Goal: Task Accomplishment & Management: Manage account settings

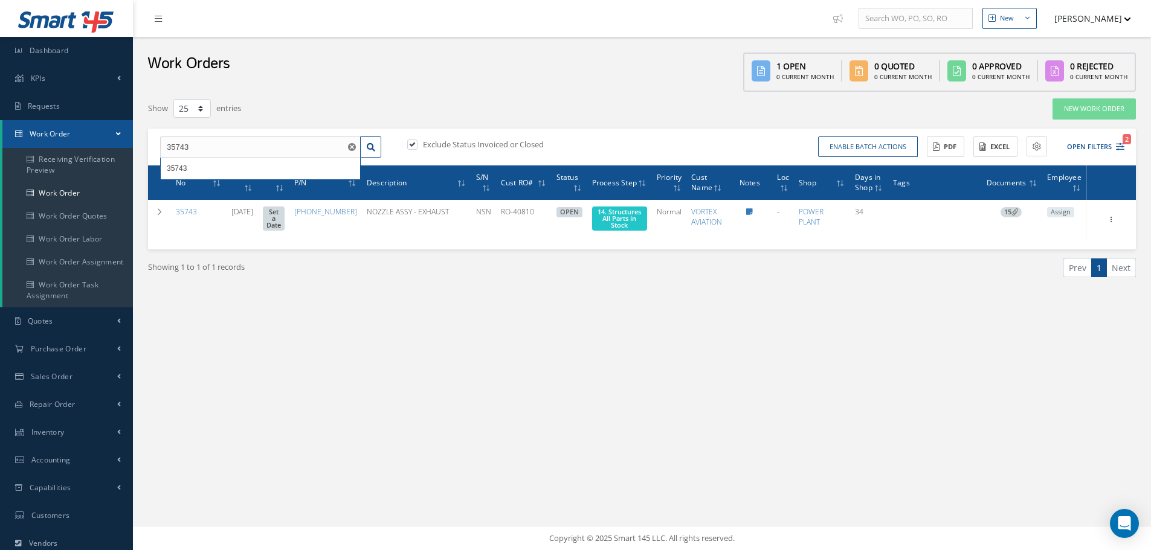
select select "25"
click at [201, 137] on input "35743" at bounding box center [260, 148] width 201 height 22
type input "3574"
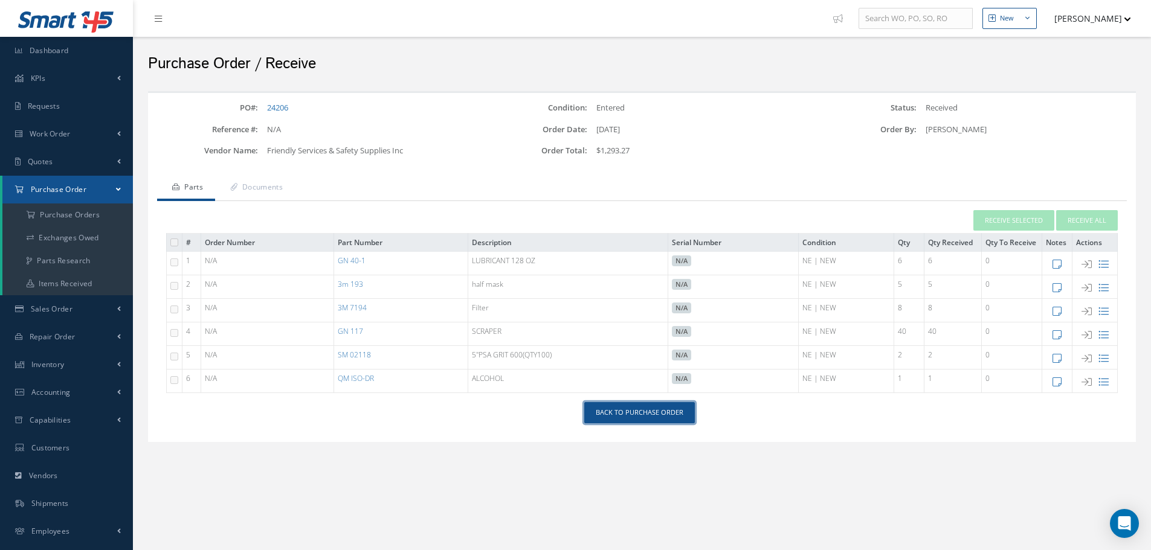
click at [630, 417] on link "Back to Purchase Order" at bounding box center [639, 412] width 111 height 21
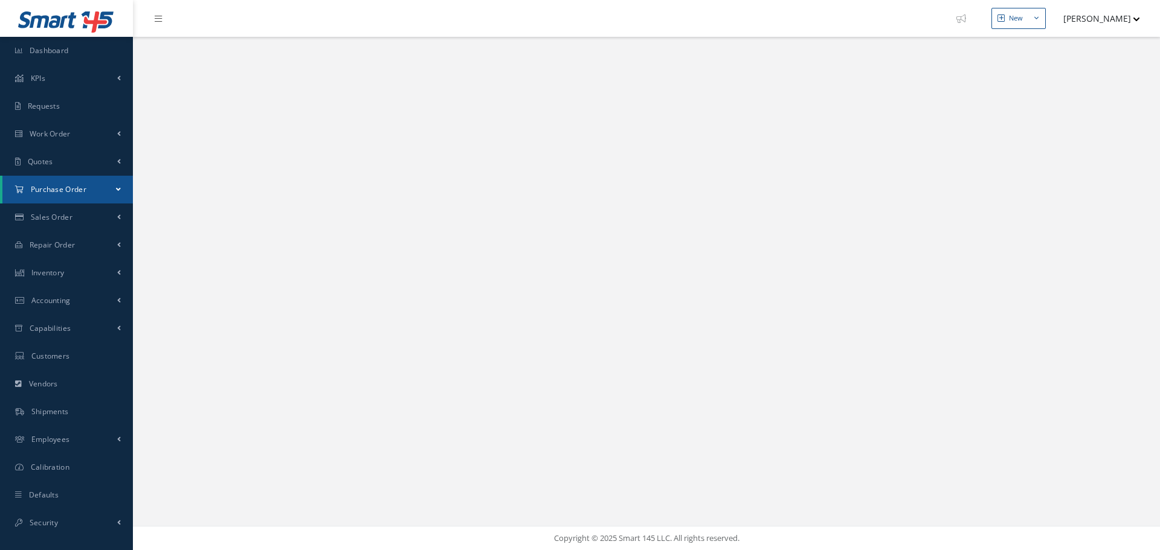
select select "25"
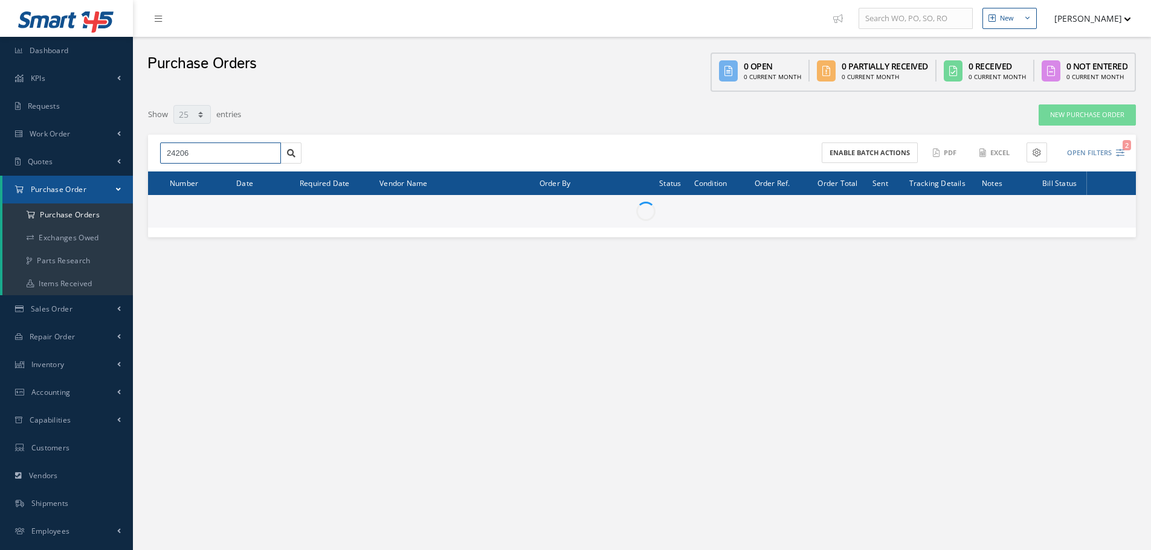
click at [225, 150] on input "24206" at bounding box center [220, 154] width 121 height 22
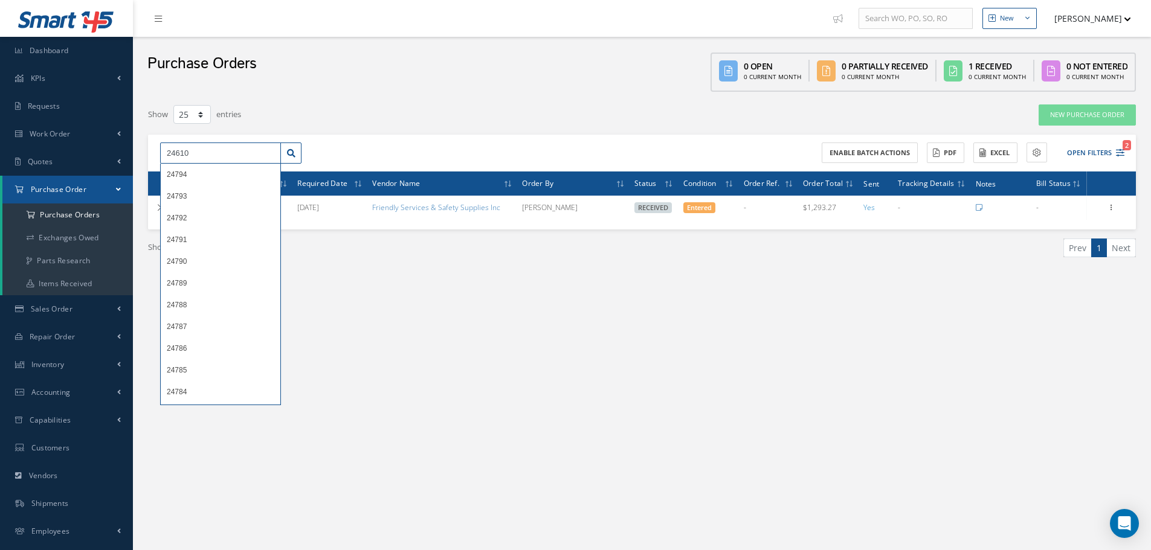
type input "24610"
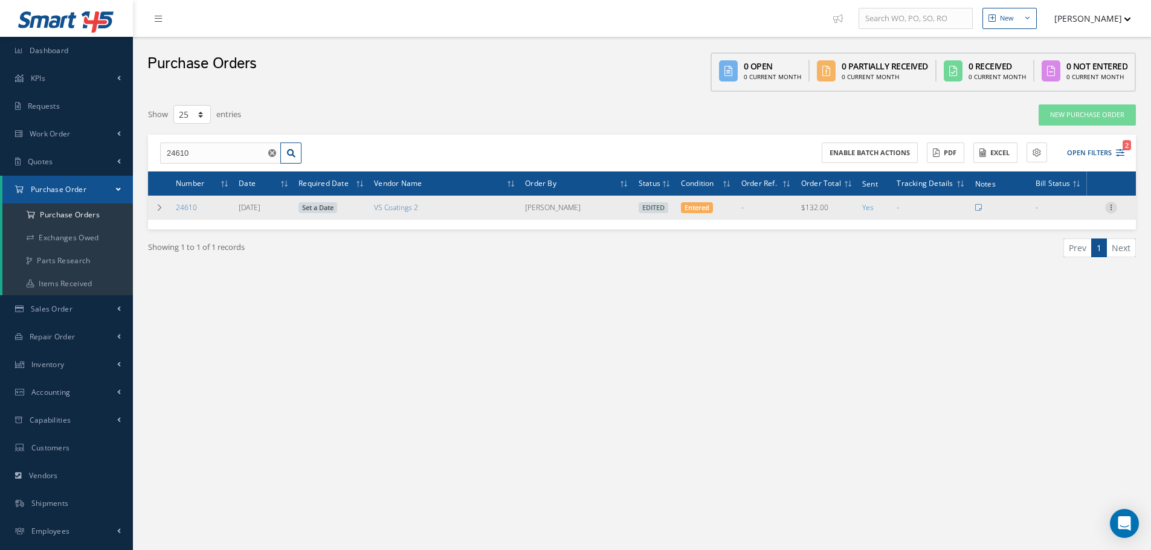
click at [1113, 208] on icon at bounding box center [1111, 207] width 12 height 10
click at [1060, 213] on link "Enter/Update" at bounding box center [1055, 216] width 95 height 16
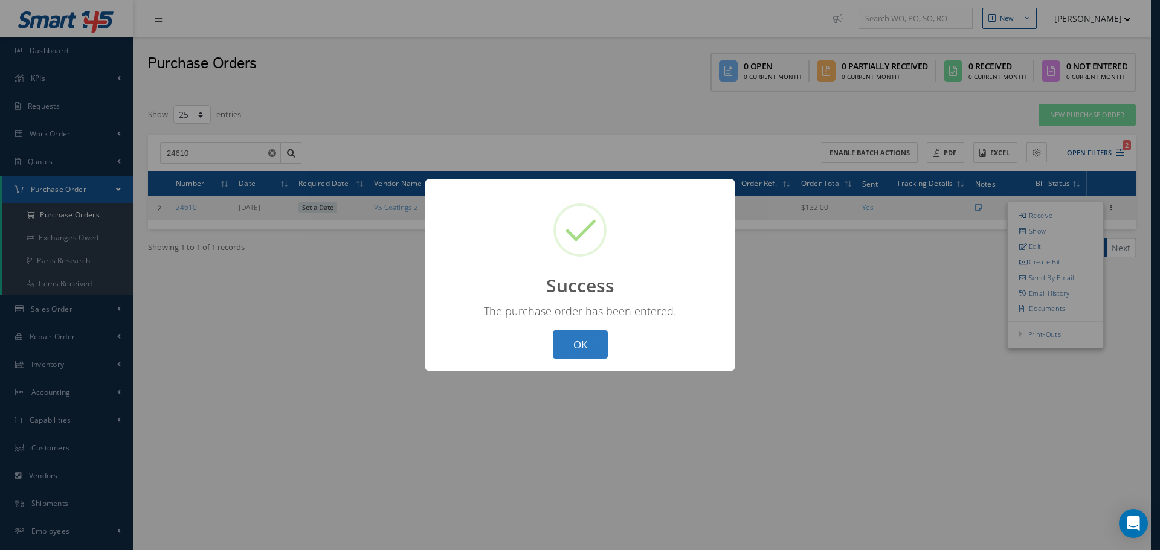
click at [576, 342] on button "OK" at bounding box center [580, 344] width 55 height 28
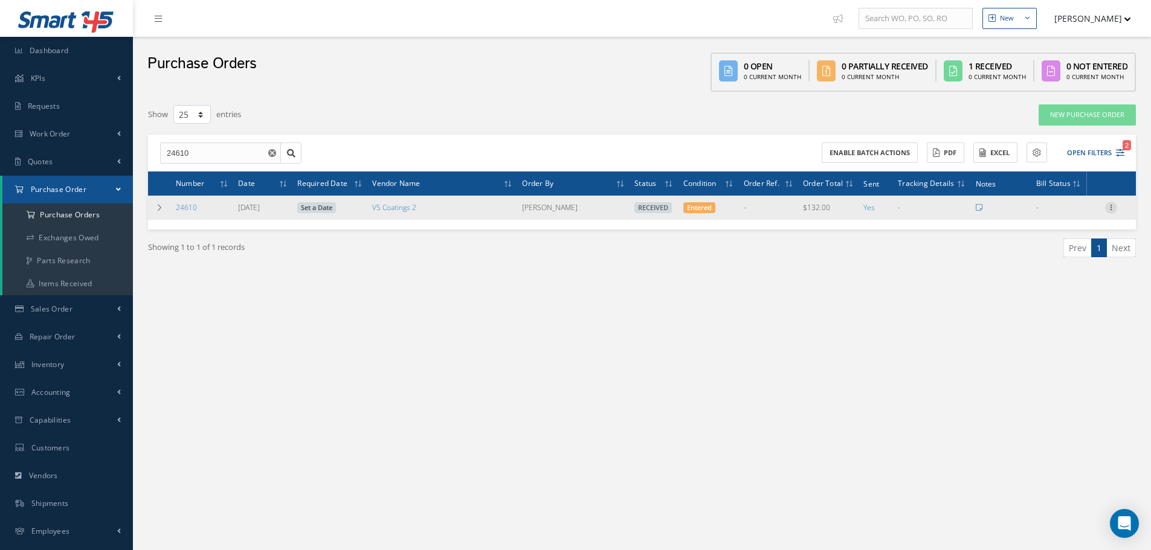
click at [1110, 209] on icon at bounding box center [1111, 207] width 12 height 10
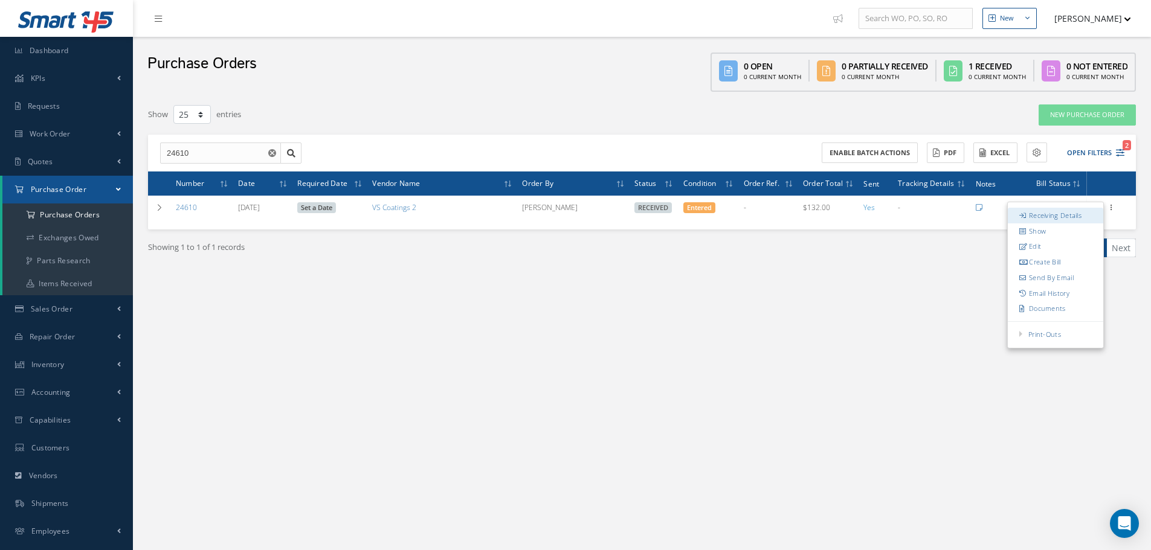
click at [1074, 219] on link "Receiving Details" at bounding box center [1055, 216] width 95 height 16
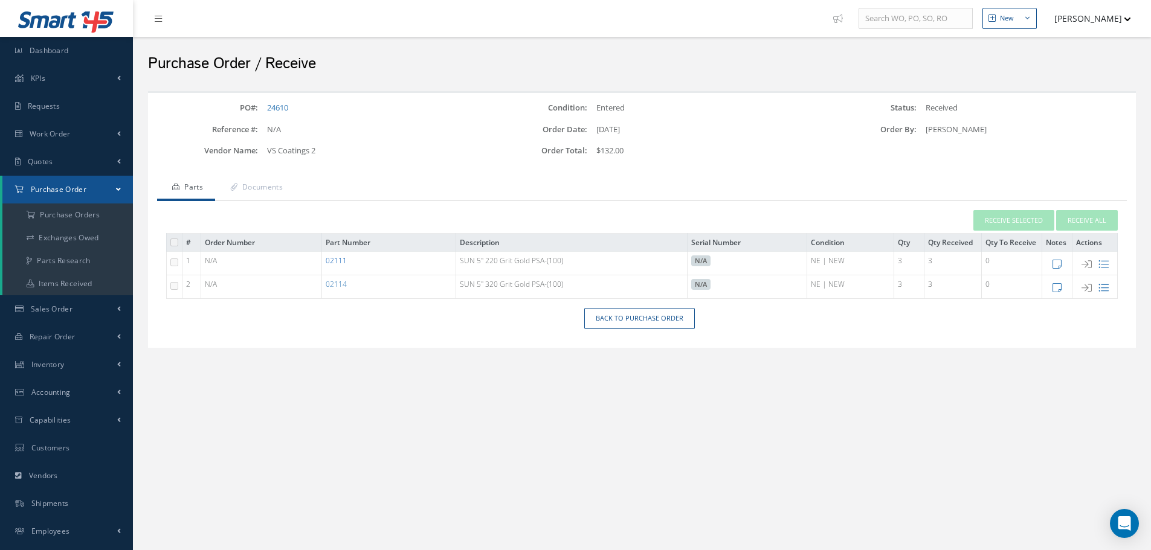
click at [342, 256] on link "02111" at bounding box center [336, 261] width 21 height 10
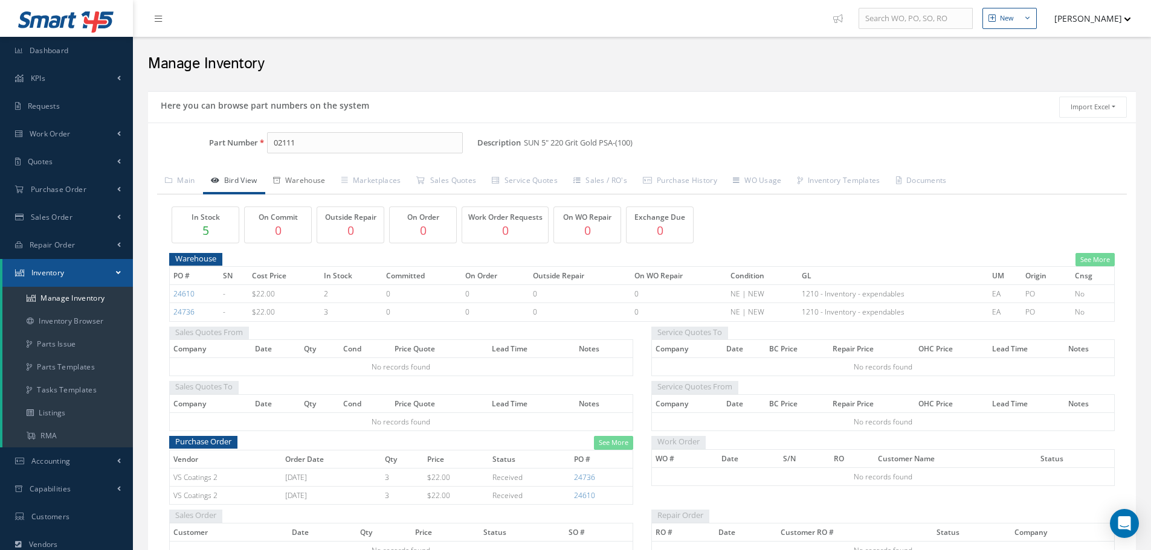
click at [300, 179] on link "Warehouse" at bounding box center [299, 181] width 68 height 25
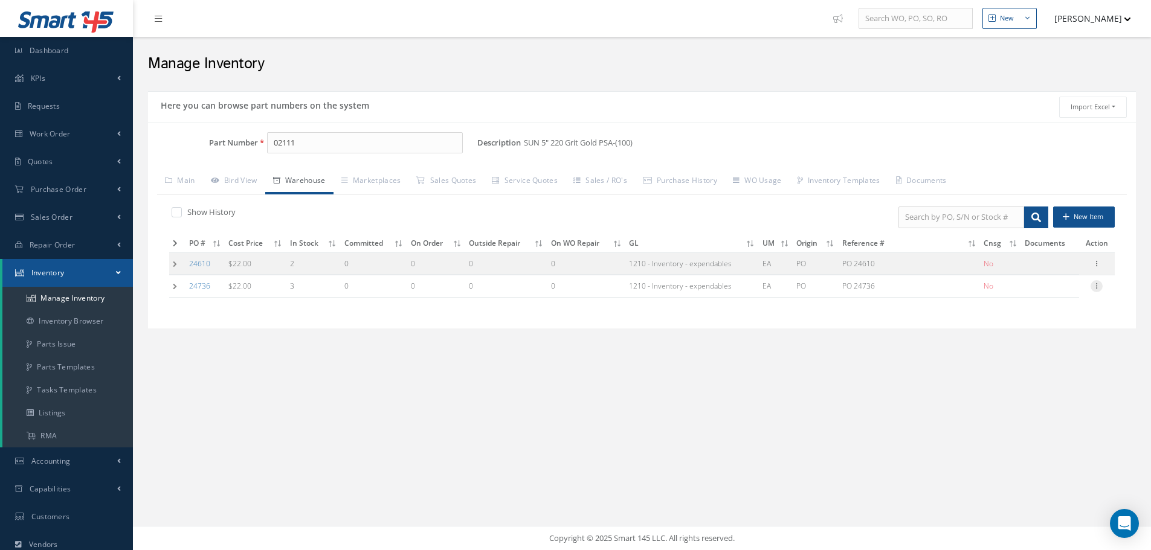
click at [1097, 286] on icon at bounding box center [1096, 285] width 12 height 10
click at [1025, 337] on link "Label" at bounding box center [1040, 335] width 95 height 16
